Goal: Find specific page/section: Find specific page/section

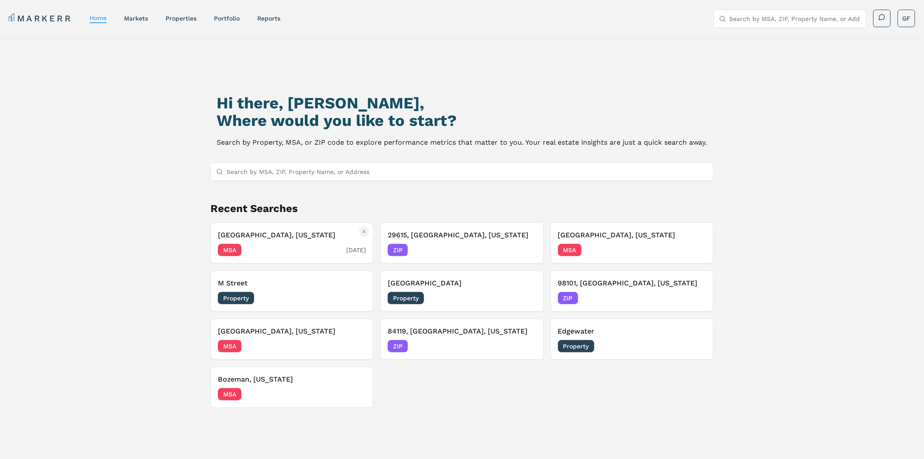
click at [299, 249] on div "MSA [DATE]" at bounding box center [292, 250] width 148 height 12
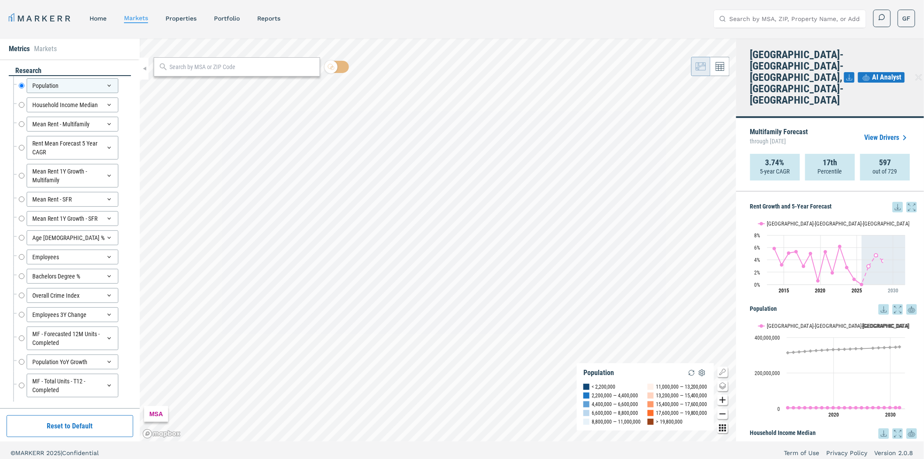
click at [186, 66] on input "text" at bounding box center [243, 66] width 146 height 9
type input "s"
click at [228, 70] on input "text" at bounding box center [243, 66] width 146 height 9
paste input "02210"
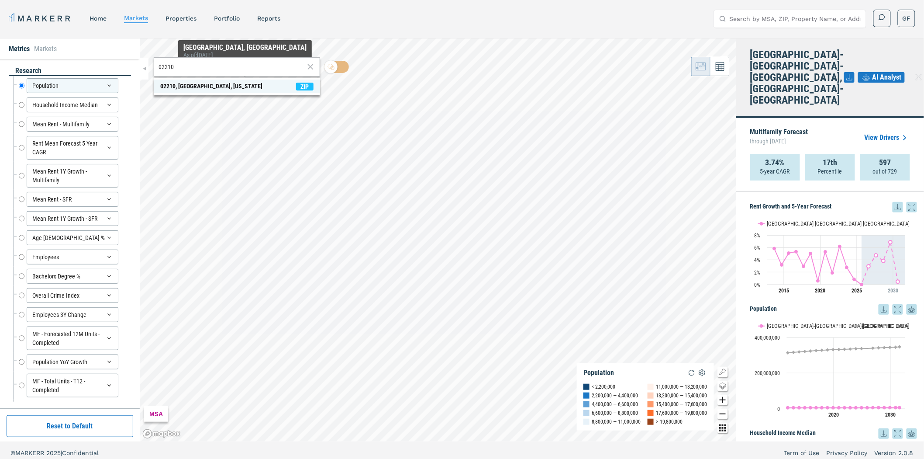
type input "02210"
click at [211, 86] on div "02210, [GEOGRAPHIC_DATA], [US_STATE]" at bounding box center [211, 86] width 102 height 9
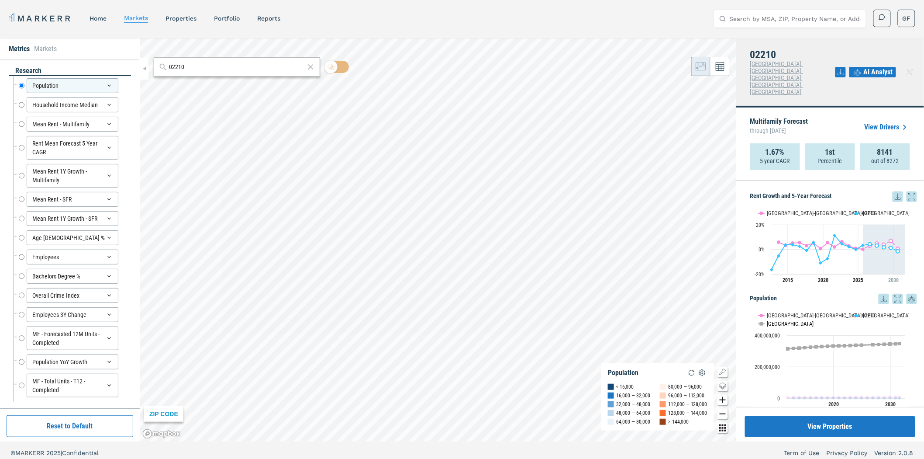
click at [772, 316] on button "Show USA" at bounding box center [768, 319] width 18 height 7
click at [800, 312] on button "Show Boston-Cambridge-Newton, MA-NH" at bounding box center [802, 315] width 86 height 7
click at [864, 312] on button "Show 02127" at bounding box center [865, 315] width 23 height 7
click at [770, 320] on button "Show USA" at bounding box center [768, 323] width 18 height 7
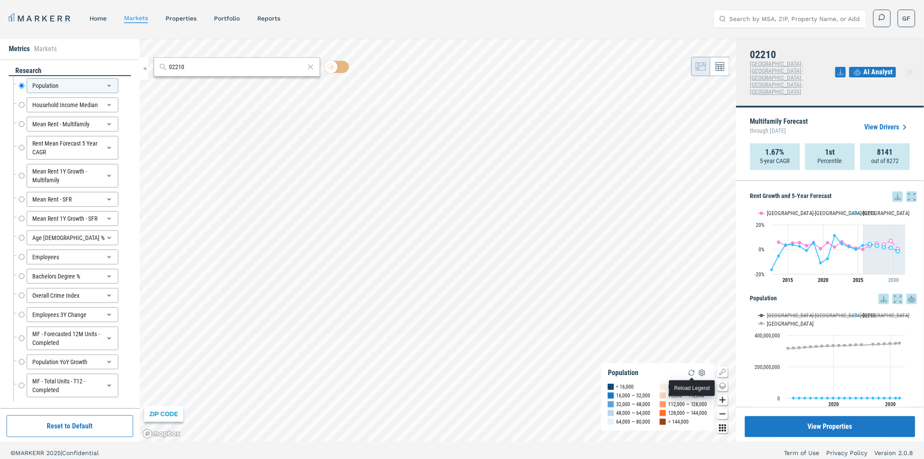
click at [693, 374] on img "button" at bounding box center [692, 372] width 10 height 10
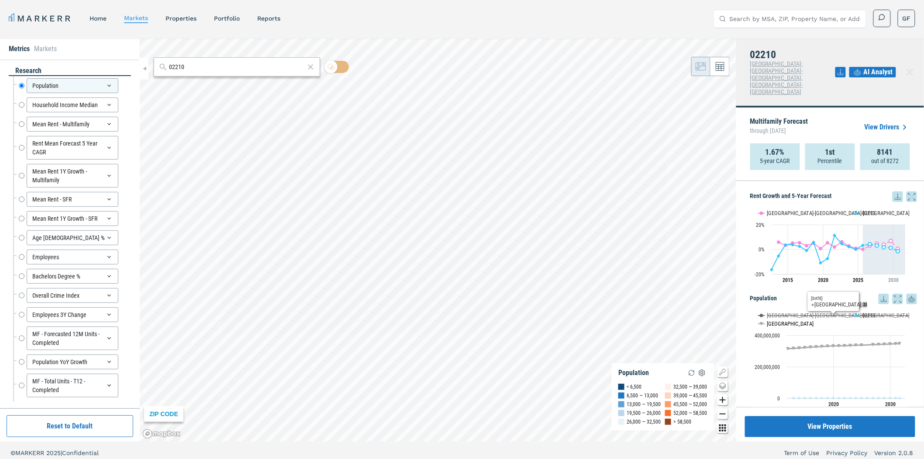
click at [776, 320] on button "Show USA" at bounding box center [768, 323] width 18 height 7
